Goal: Task Accomplishment & Management: Use online tool/utility

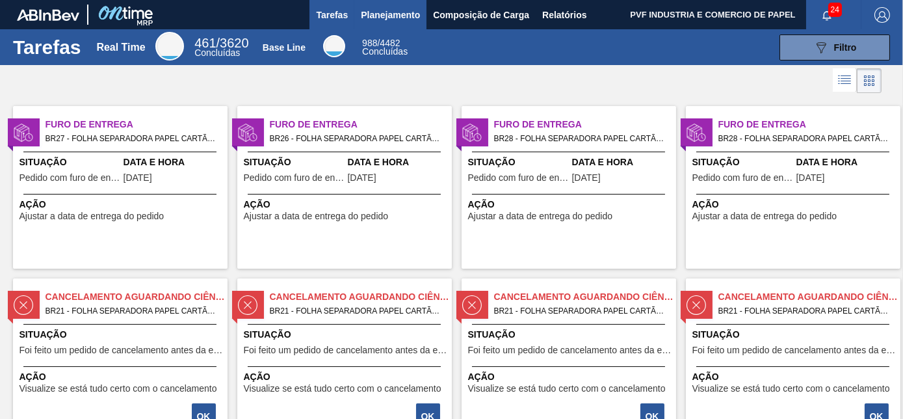
click at [378, 14] on span "Planejamento" at bounding box center [390, 15] width 59 height 16
click at [383, 15] on span "Planejamento" at bounding box center [390, 15] width 59 height 16
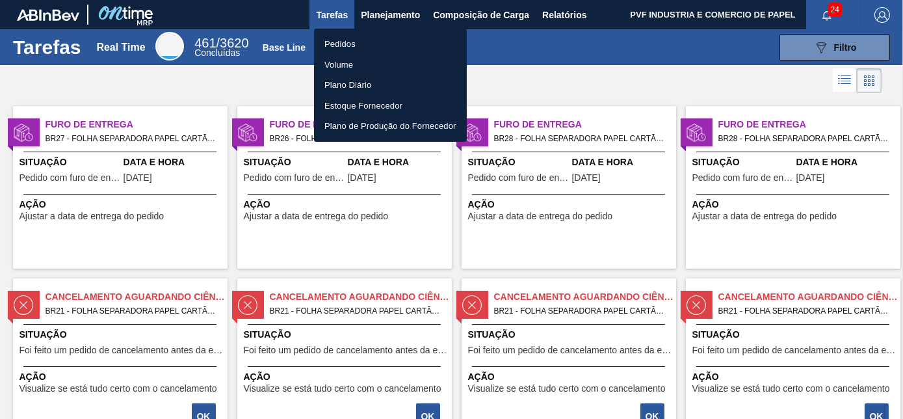
click at [351, 40] on li "Pedidos" at bounding box center [390, 44] width 153 height 21
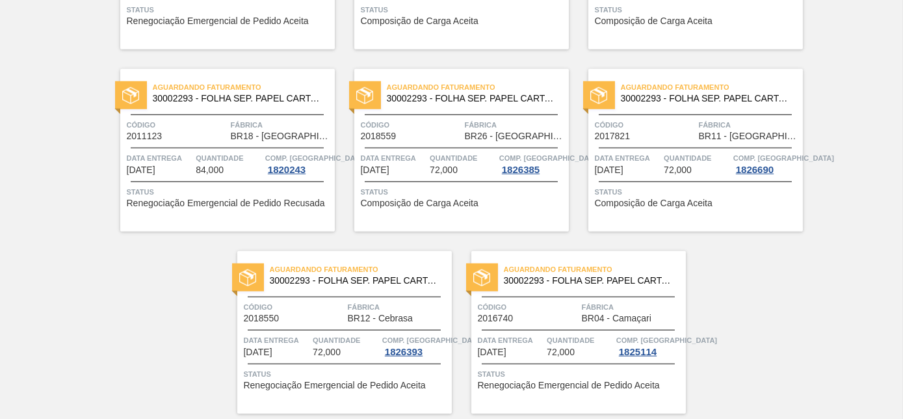
scroll to position [2821, 0]
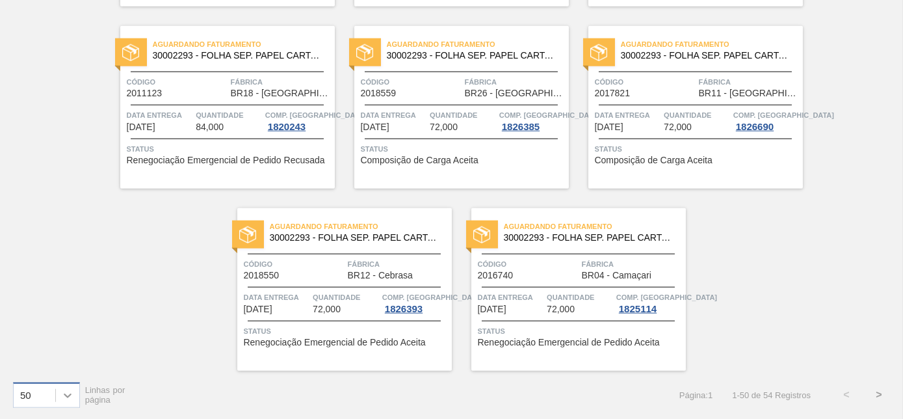
click at [65, 398] on icon at bounding box center [67, 395] width 13 height 13
click at [44, 364] on div "100" at bounding box center [46, 362] width 67 height 24
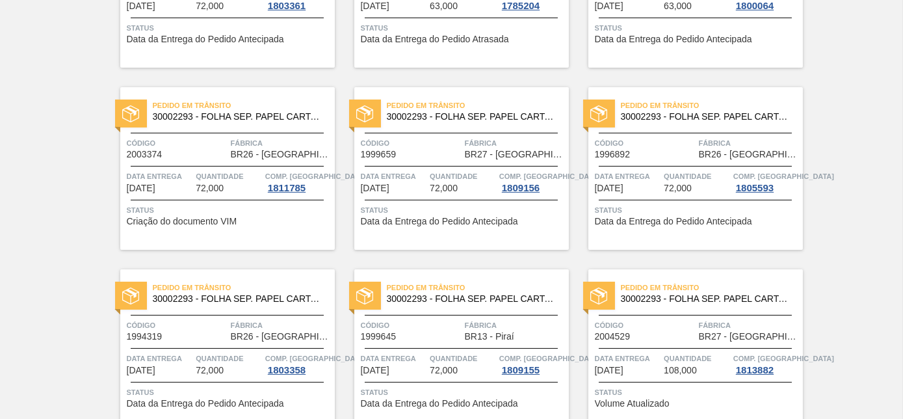
scroll to position [0, 0]
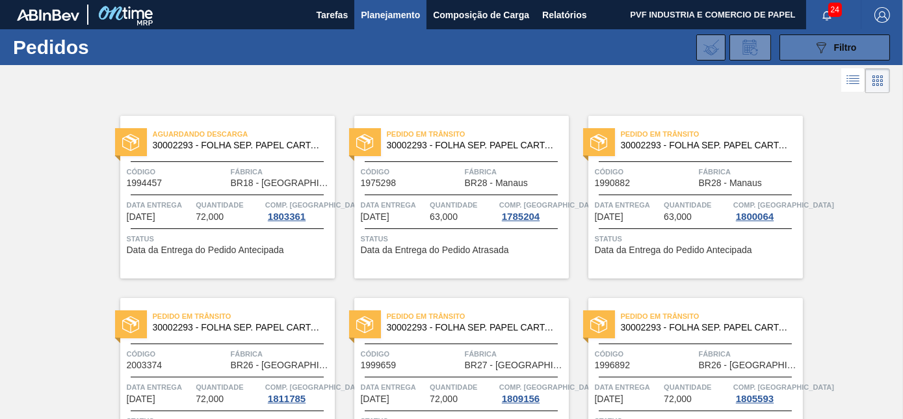
click at [813, 45] on icon "089F7B8B-B2A5-4AFE-B5C0-19BA573D28AC" at bounding box center [821, 48] width 16 height 16
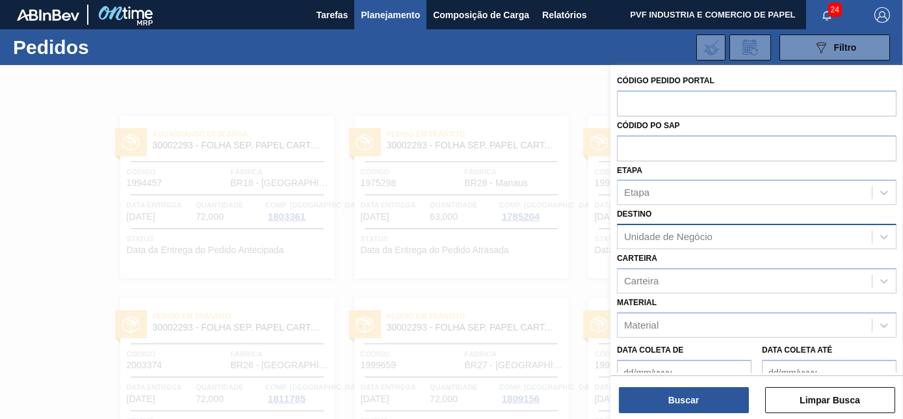
click at [716, 230] on div "Unidade de Negócio" at bounding box center [745, 237] width 254 height 19
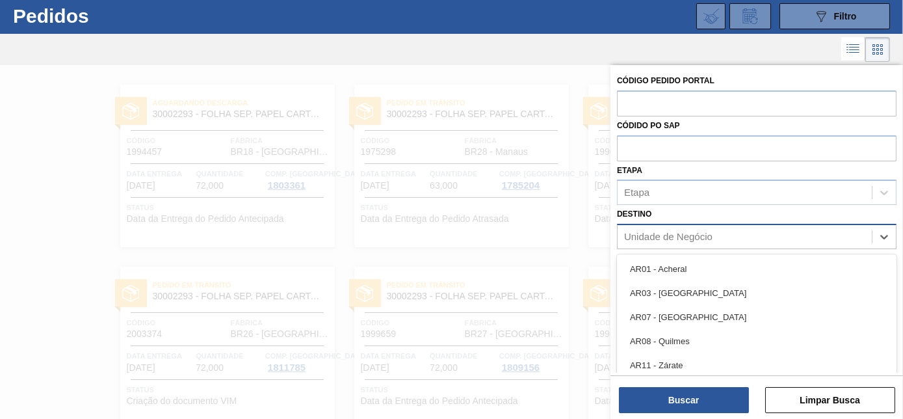
scroll to position [34, 0]
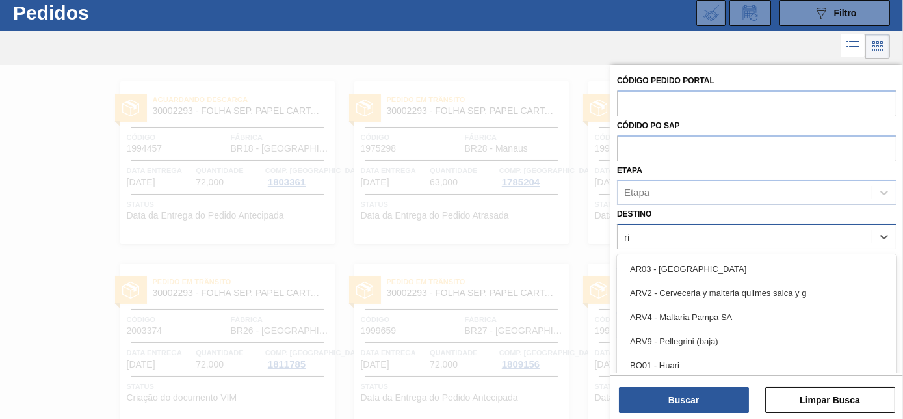
type input "rio"
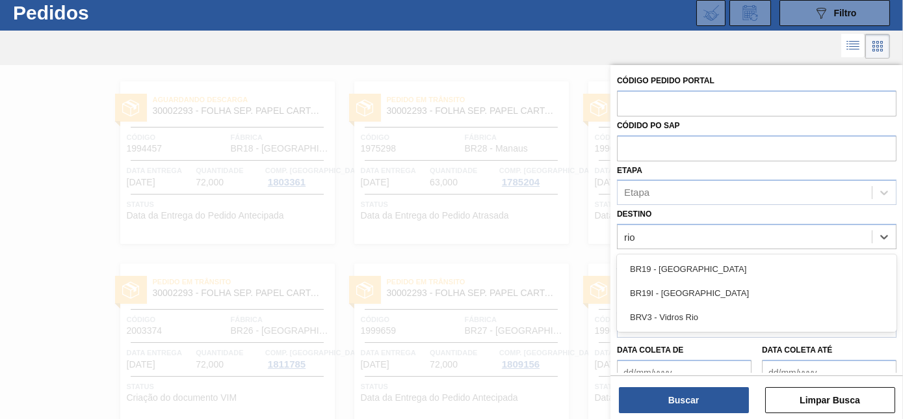
click at [705, 270] on div "BR19 - Nova Rio" at bounding box center [757, 269] width 280 height 24
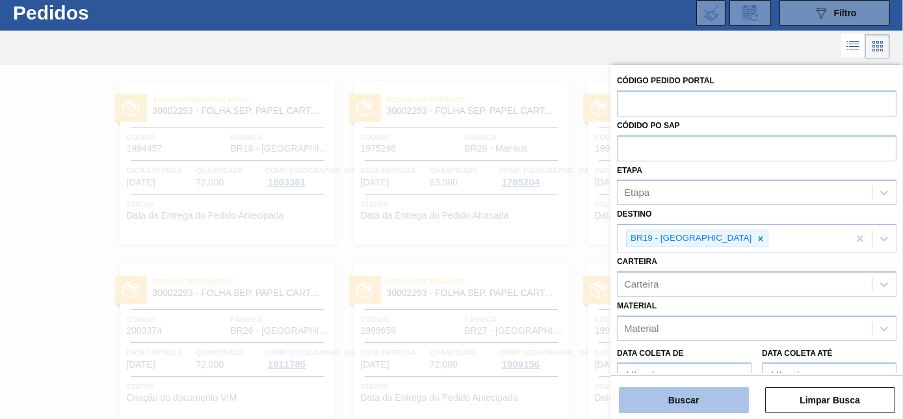
click at [704, 399] on button "Buscar" at bounding box center [684, 400] width 130 height 26
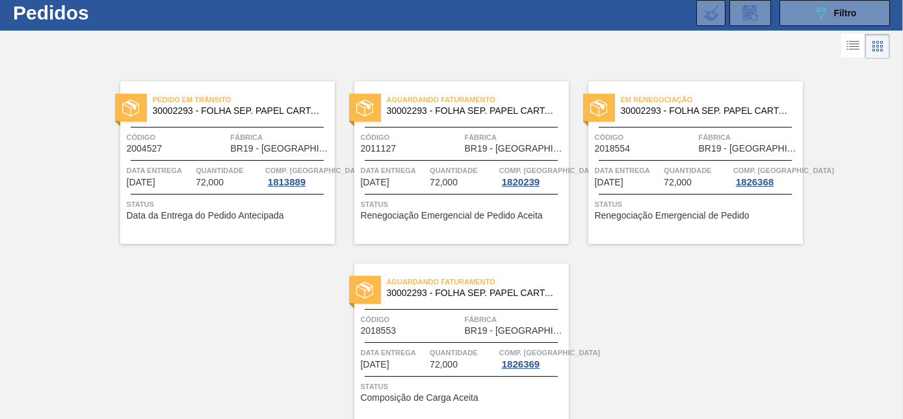
click at [648, 144] on div "Código 2018554" at bounding box center [645, 142] width 101 height 23
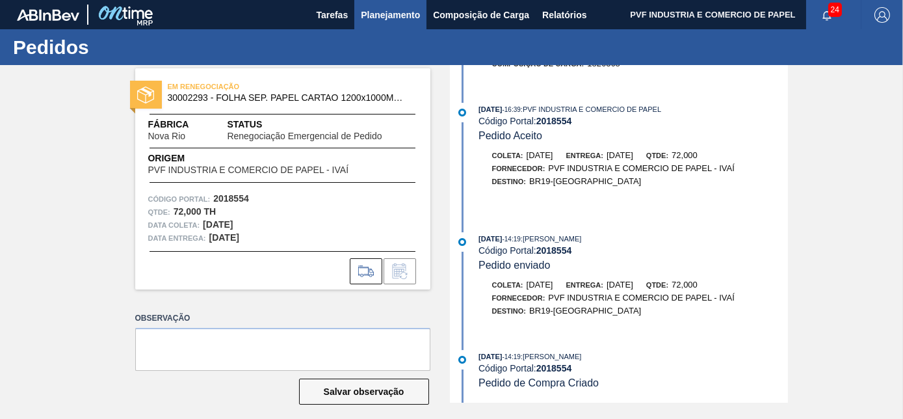
click at [376, 9] on span "Planejamento" at bounding box center [390, 15] width 59 height 16
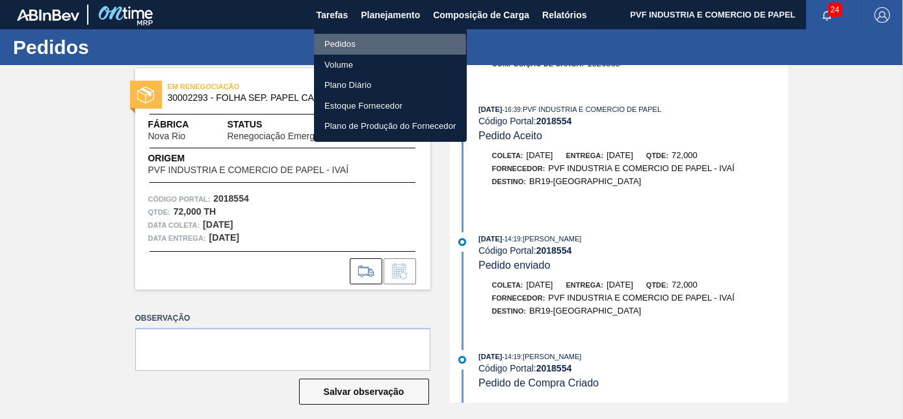
click at [345, 46] on li "Pedidos" at bounding box center [390, 44] width 153 height 21
